Goal: Information Seeking & Learning: Learn about a topic

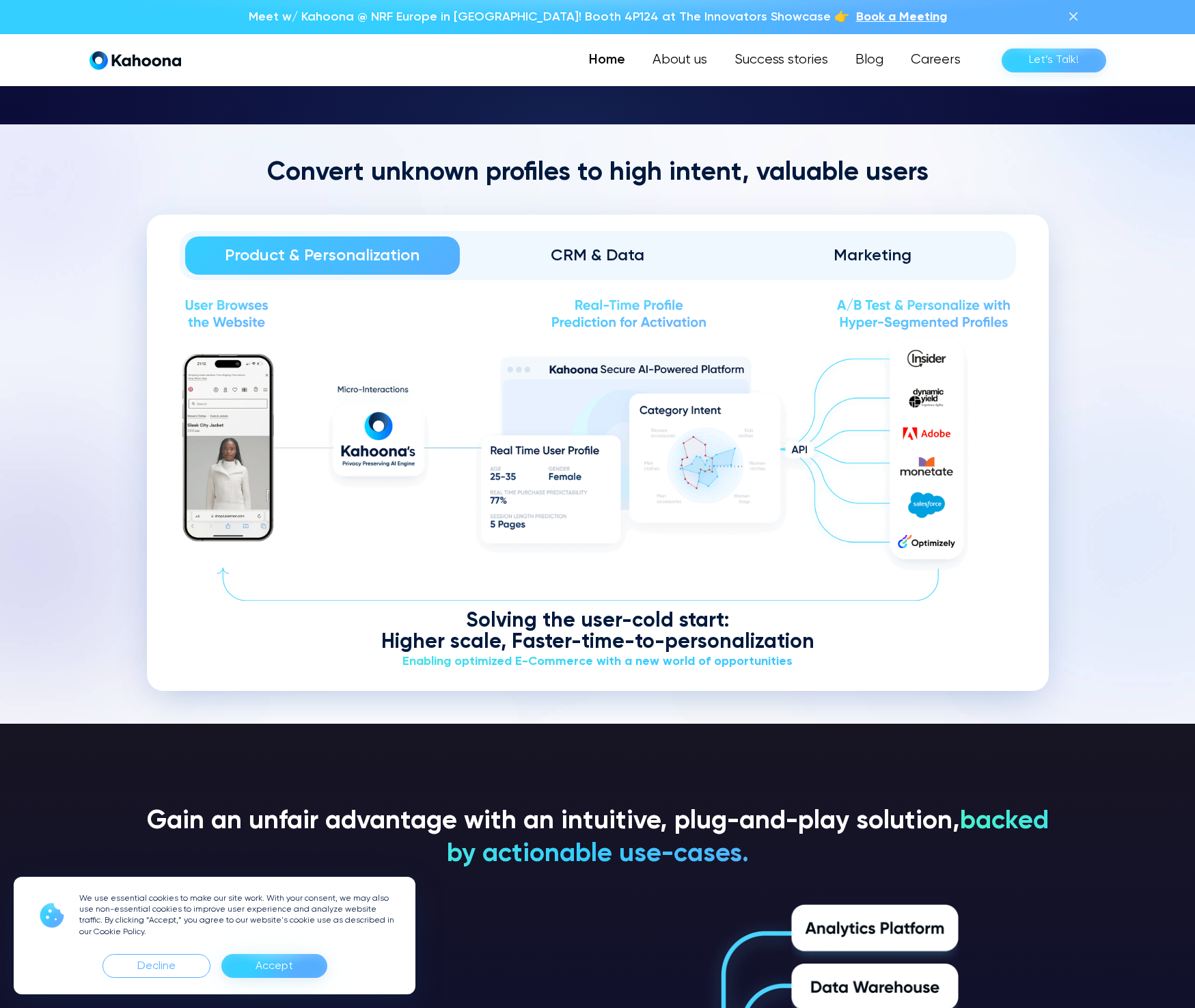
scroll to position [1914, 0]
click at [614, 278] on div "Product & Personalization CRM & Data Marketing" at bounding box center [598, 256] width 836 height 49
click at [605, 252] on div "CRM & Data" at bounding box center [598, 255] width 237 height 22
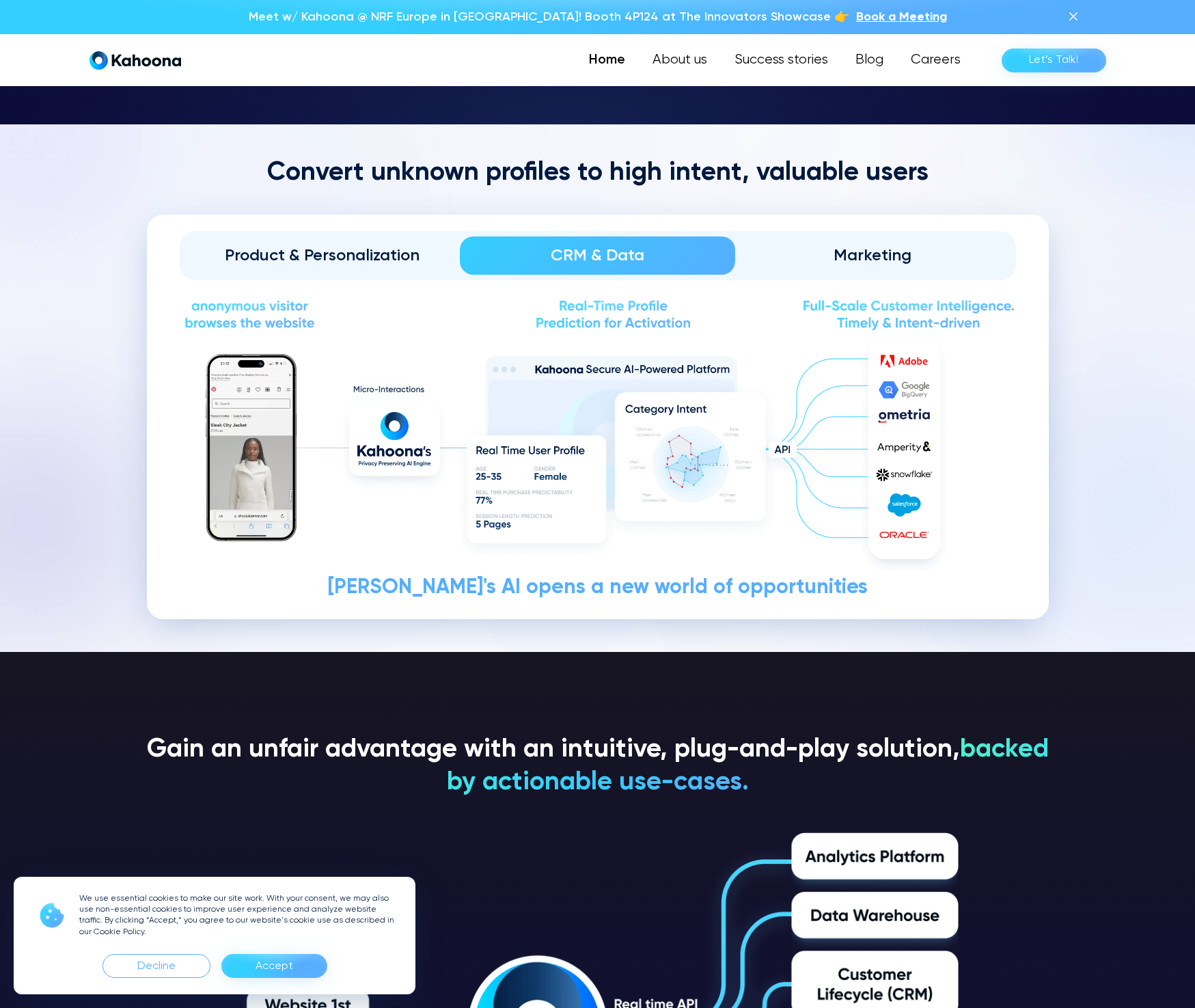
click at [850, 247] on div "Marketing" at bounding box center [873, 255] width 237 height 22
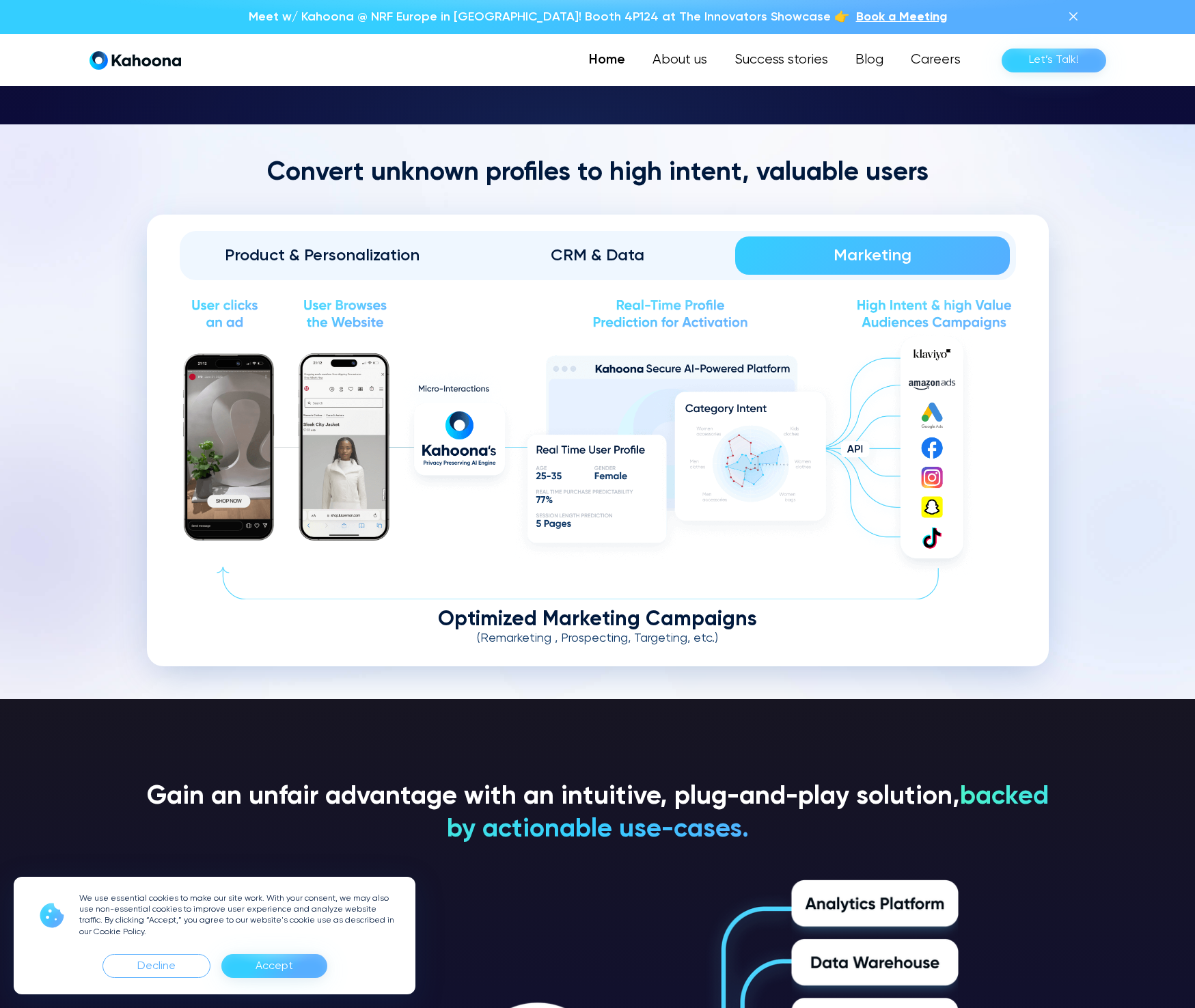
click at [354, 245] on div "Product & Personalization" at bounding box center [322, 255] width 237 height 22
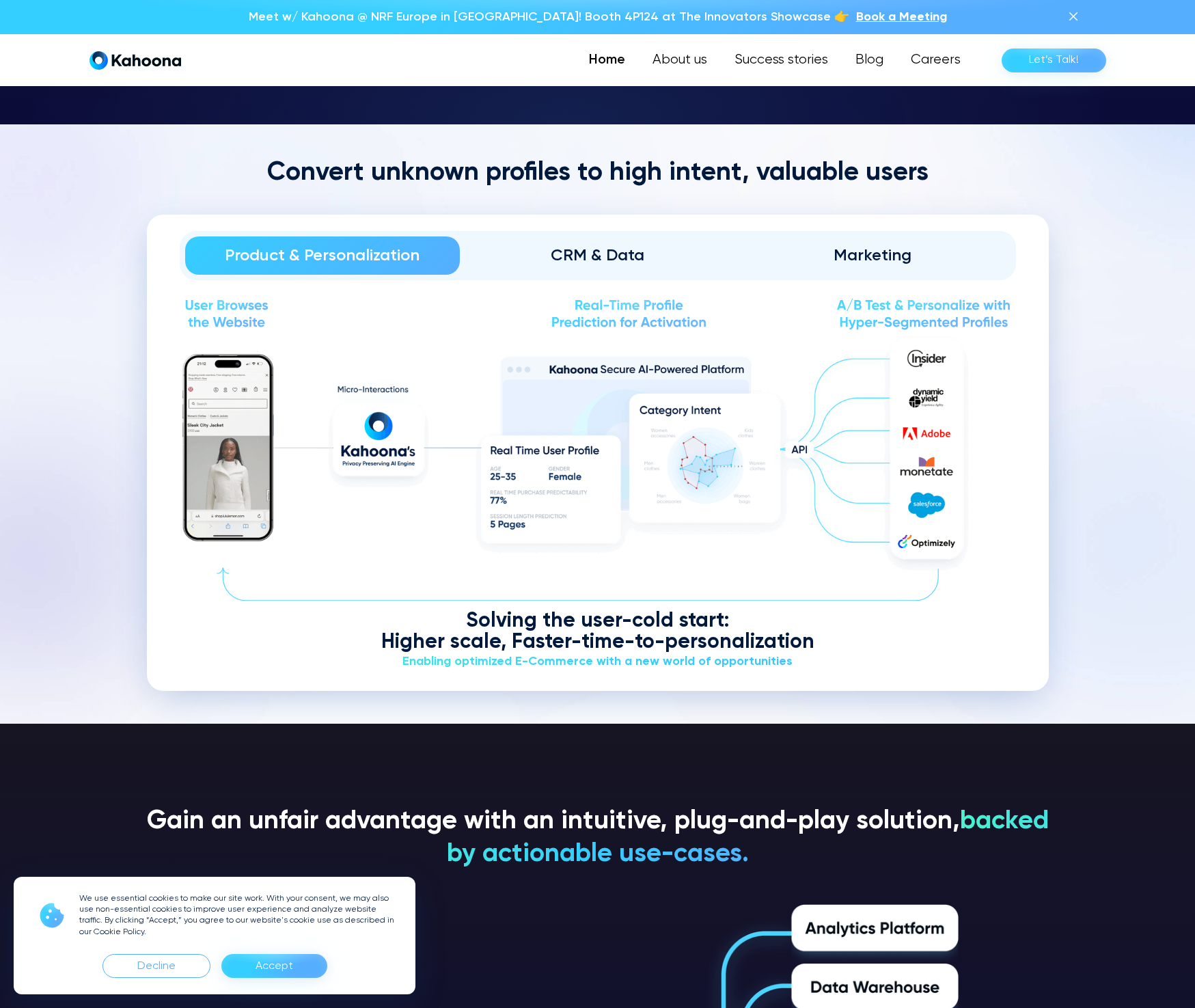
click at [892, 250] on div "Marketing" at bounding box center [873, 255] width 237 height 22
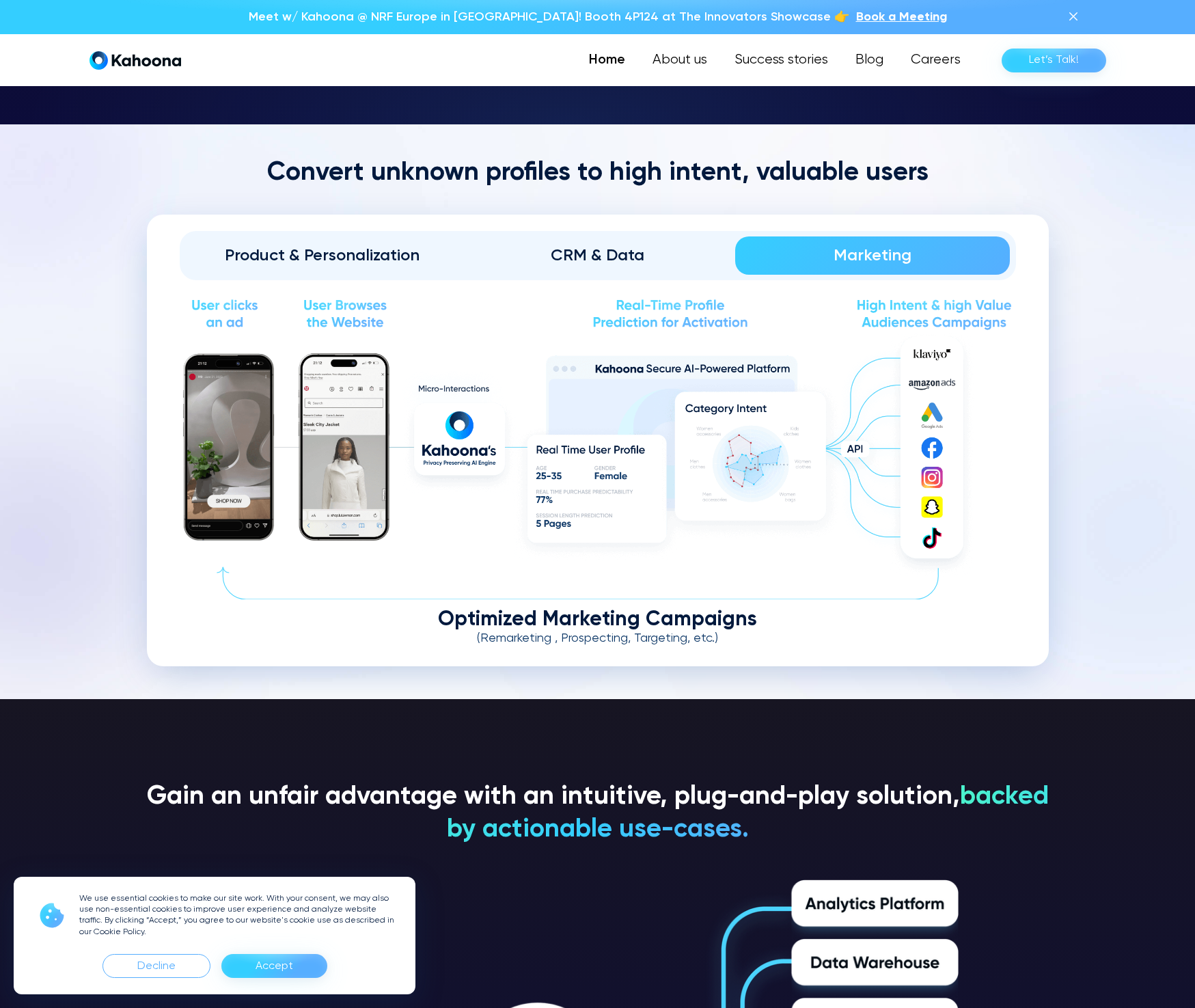
click at [638, 250] on div "CRM & Data" at bounding box center [598, 255] width 237 height 22
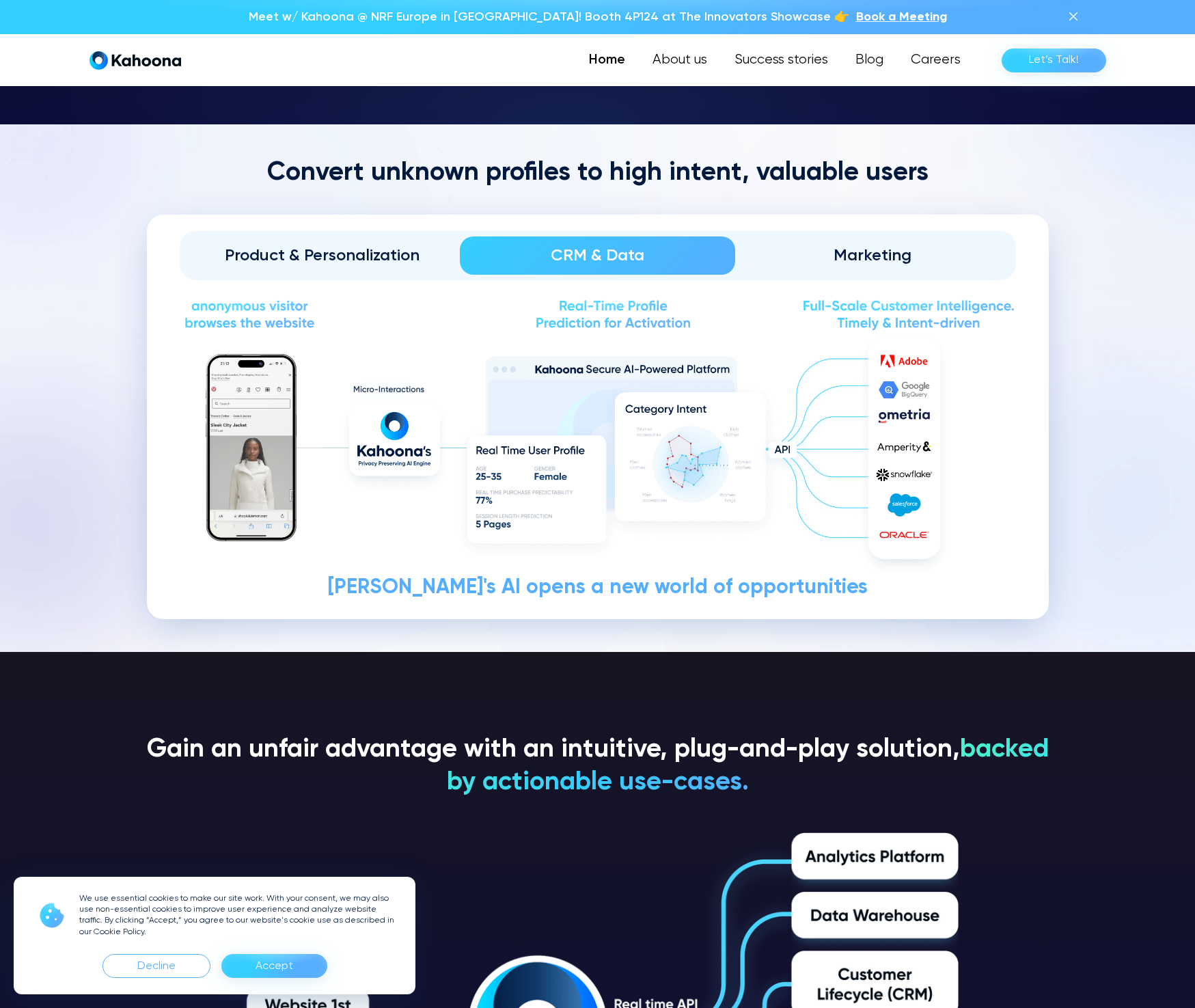
click at [352, 266] on link "Product & Personalization" at bounding box center [323, 255] width 275 height 38
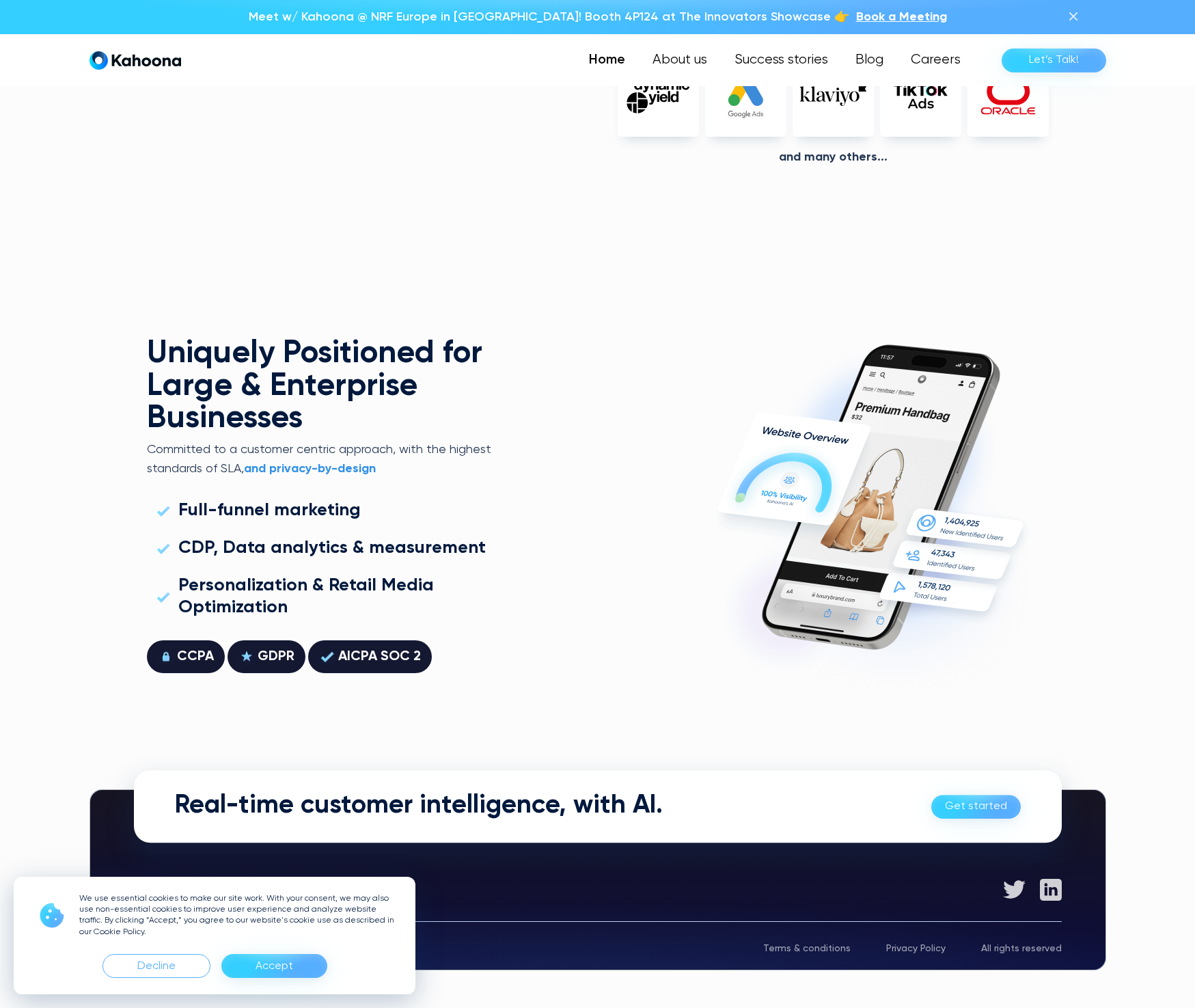
scroll to position [3912, 0]
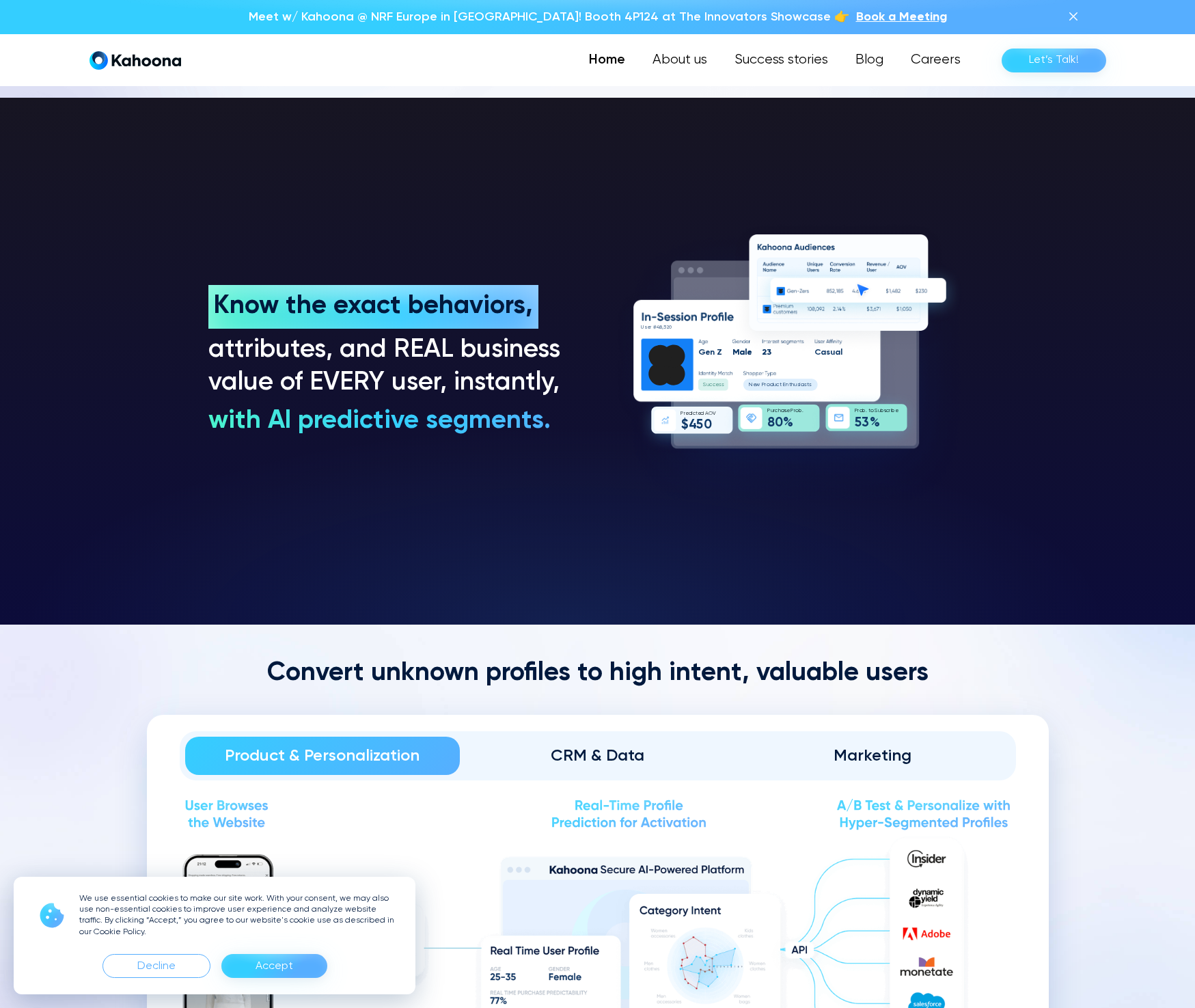
scroll to position [1414, 0]
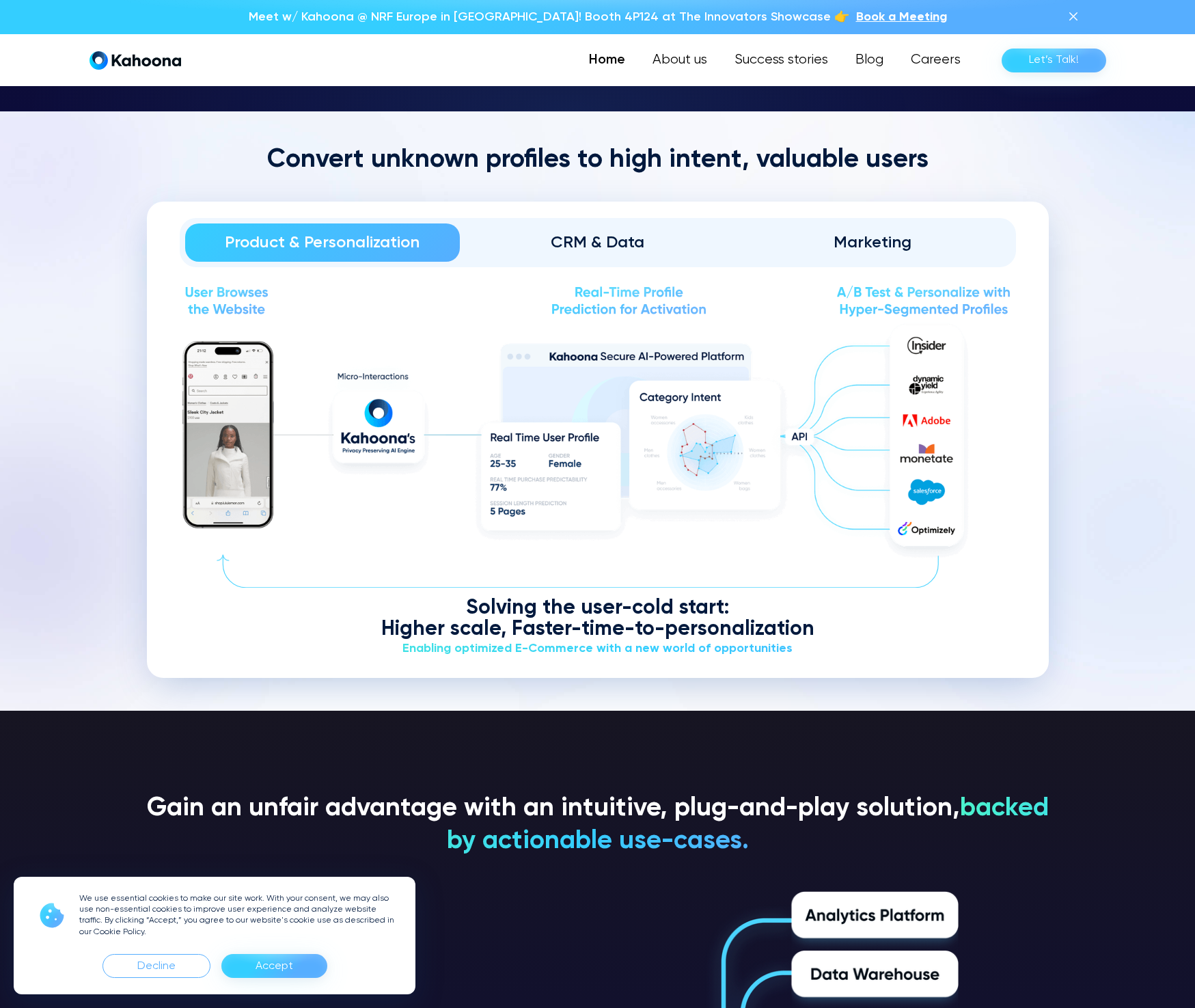
click at [660, 218] on div "Product & Personalization CRM & Data Marketing" at bounding box center [598, 243] width 836 height 49
click at [892, 252] on link "Marketing" at bounding box center [873, 243] width 275 height 38
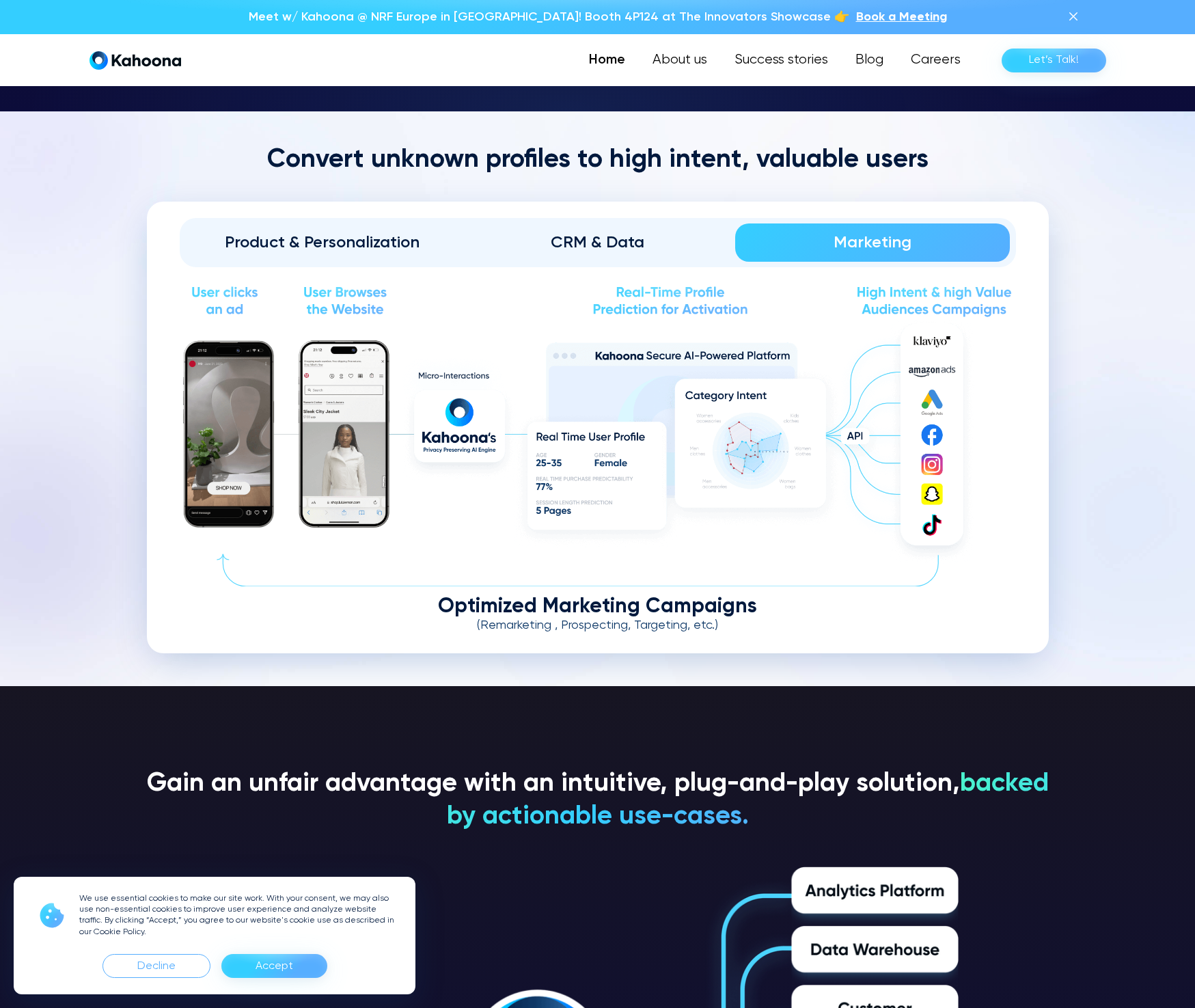
click at [313, 232] on div "Product & Personalization" at bounding box center [322, 243] width 237 height 22
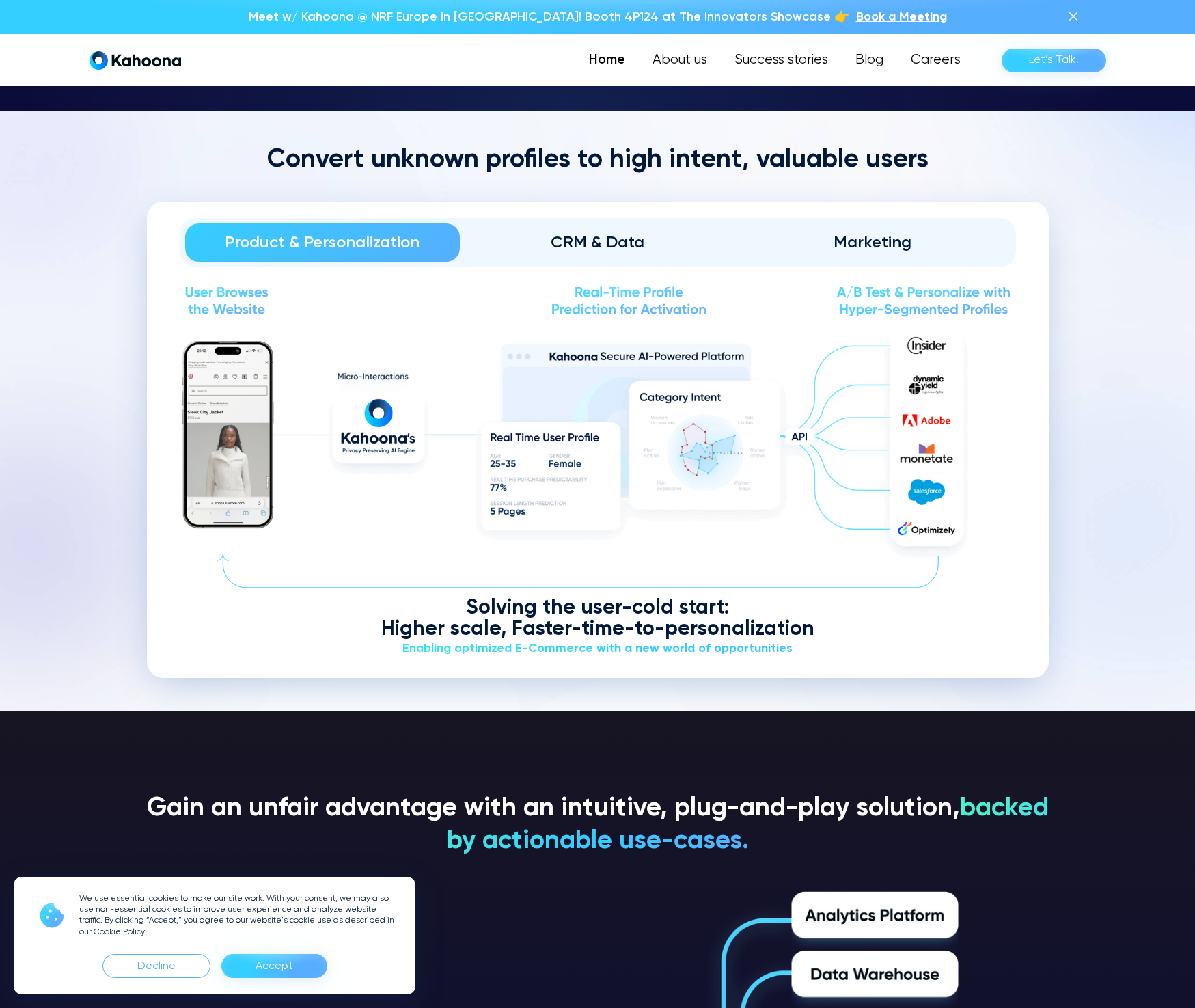
click at [565, 240] on div "CRM & Data" at bounding box center [598, 243] width 237 height 22
